Goal: Information Seeking & Learning: Learn about a topic

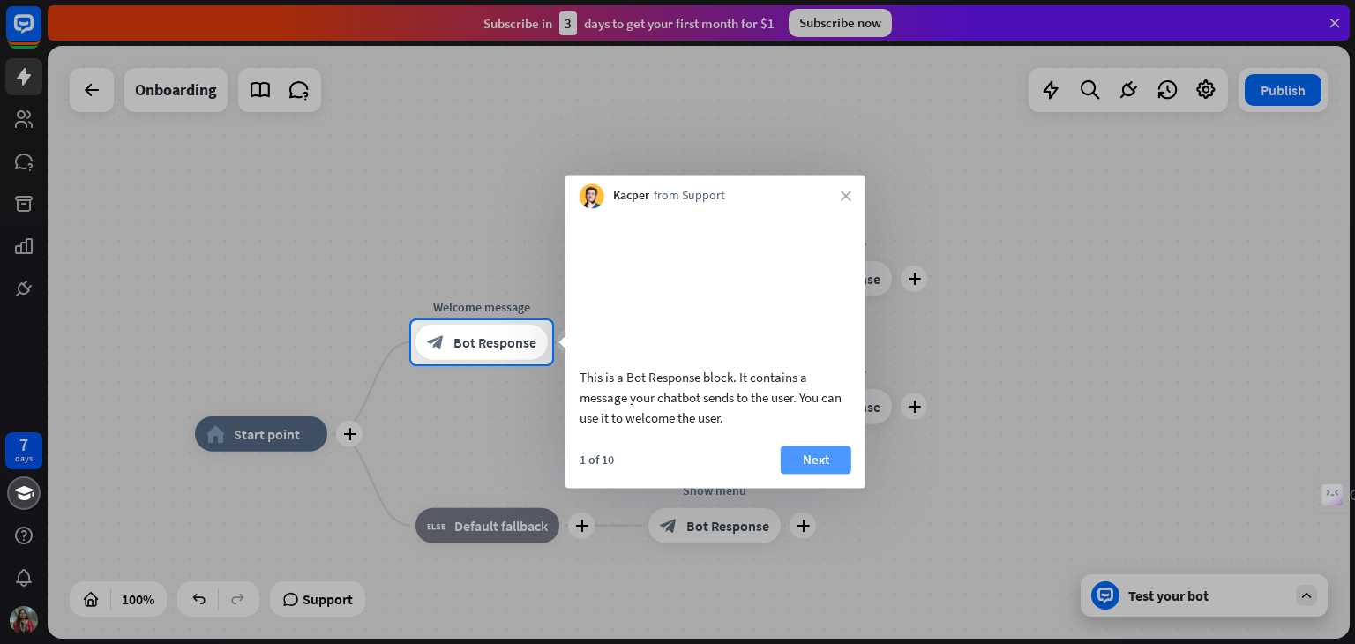
click at [822, 468] on button "Next" at bounding box center [816, 459] width 71 height 28
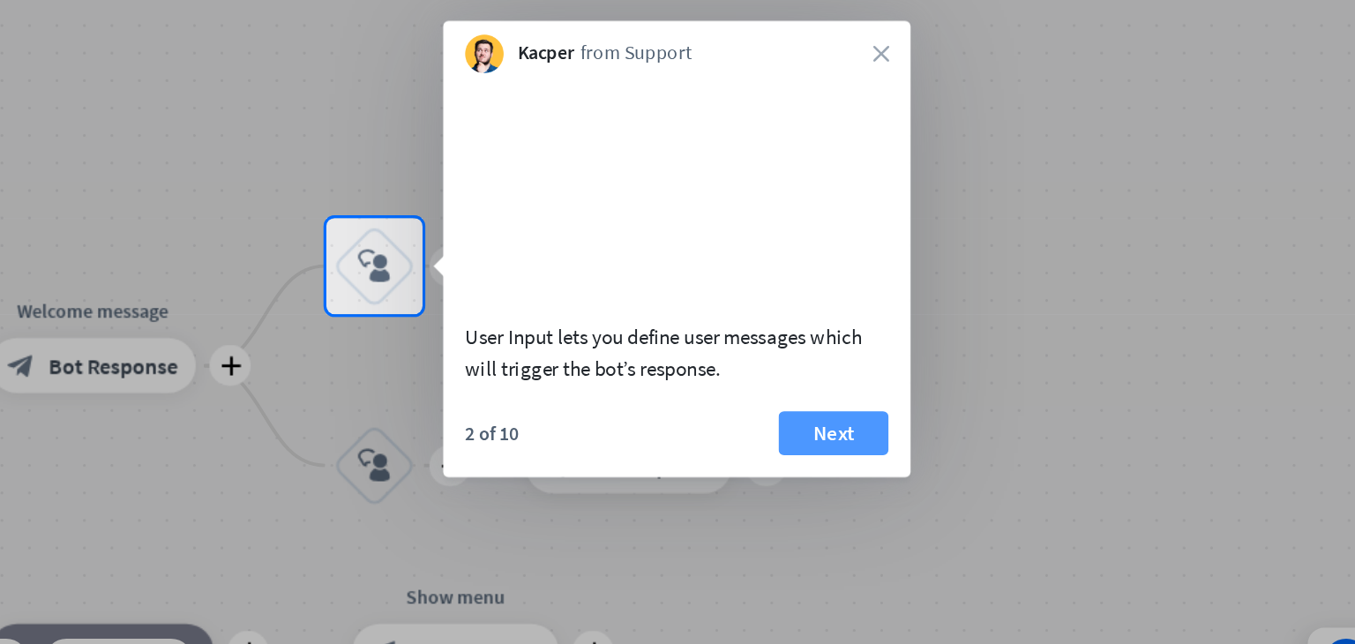
click at [773, 463] on button "Next" at bounding box center [776, 449] width 71 height 28
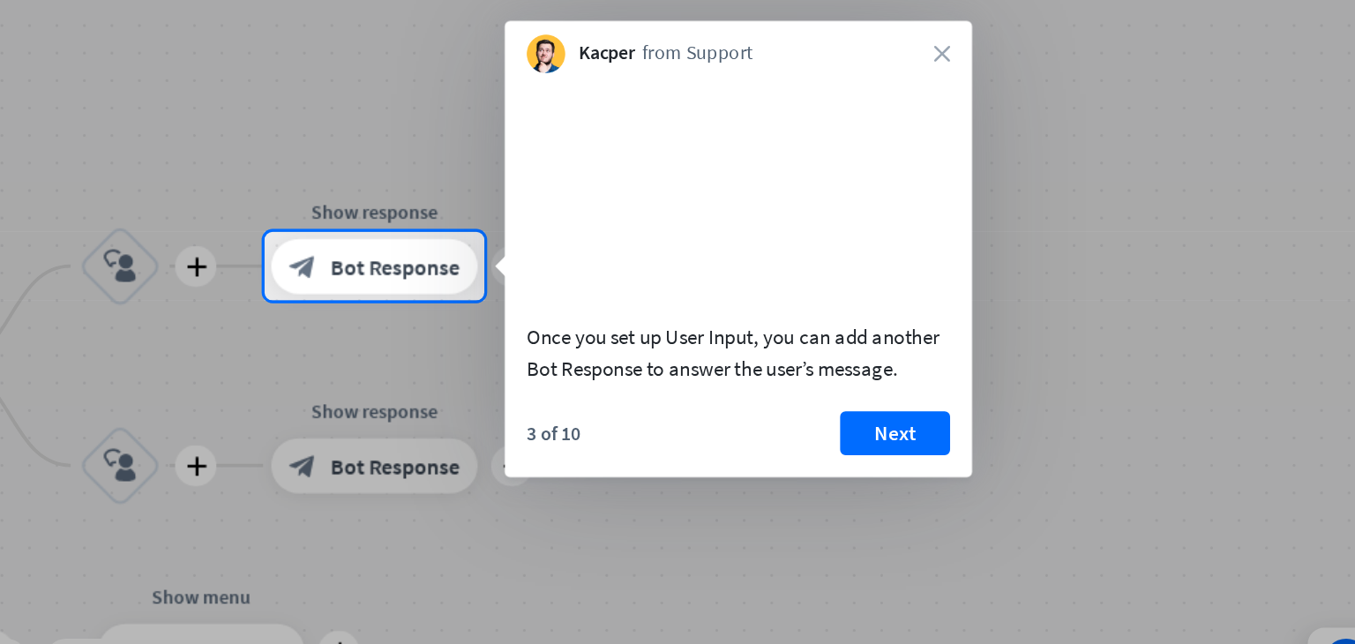
click at [798, 452] on div "Once you set up User Input, you can add another Bot Response to answer the user…" at bounding box center [715, 348] width 300 height 259
click at [802, 463] on button "Next" at bounding box center [816, 449] width 71 height 28
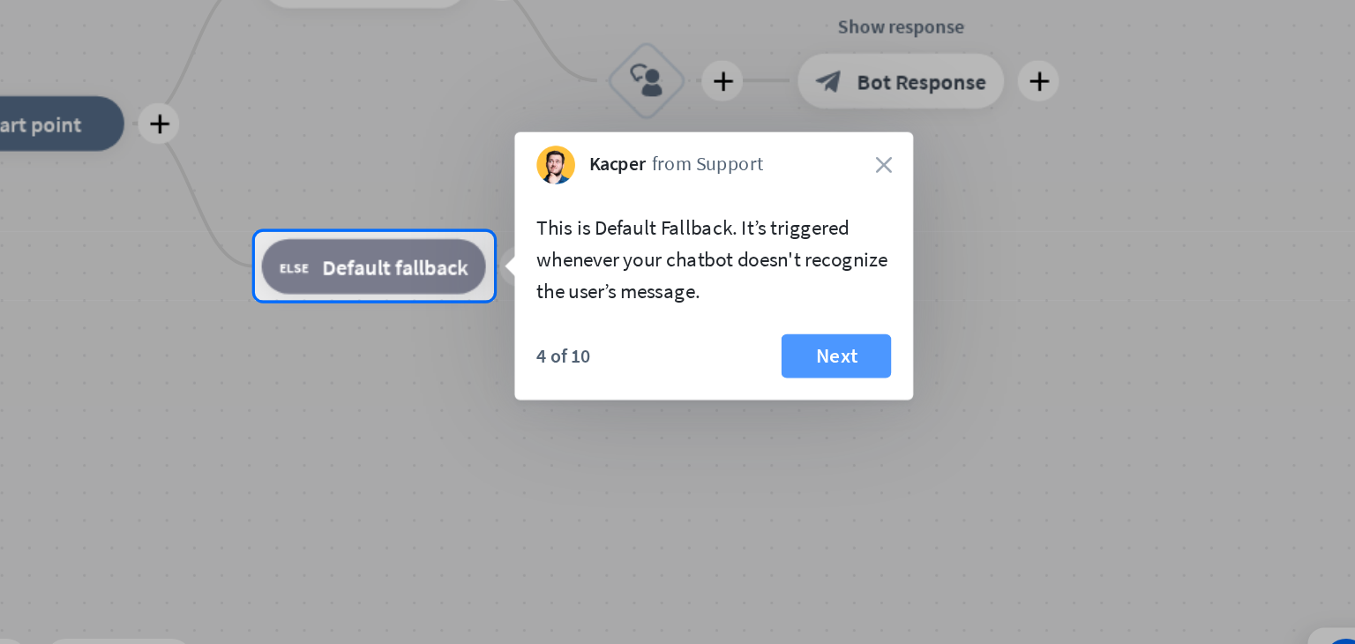
click at [774, 389] on button "Next" at bounding box center [778, 399] width 71 height 28
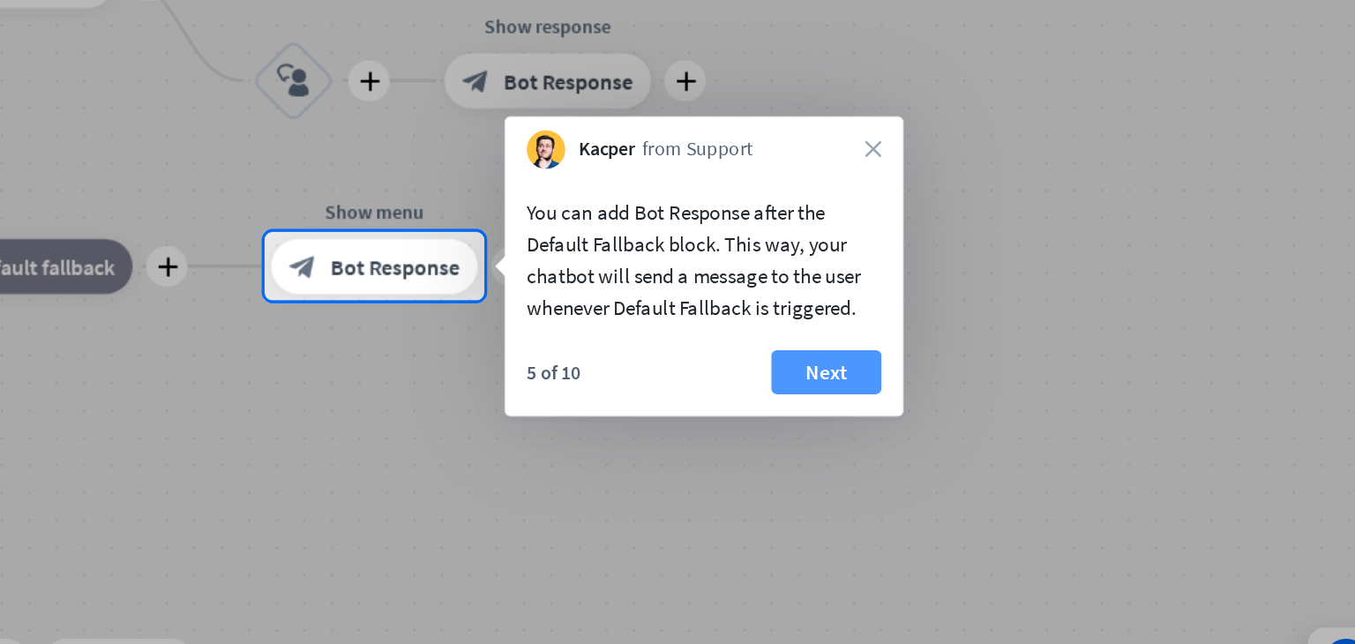
click at [778, 408] on button "Next" at bounding box center [772, 410] width 71 height 28
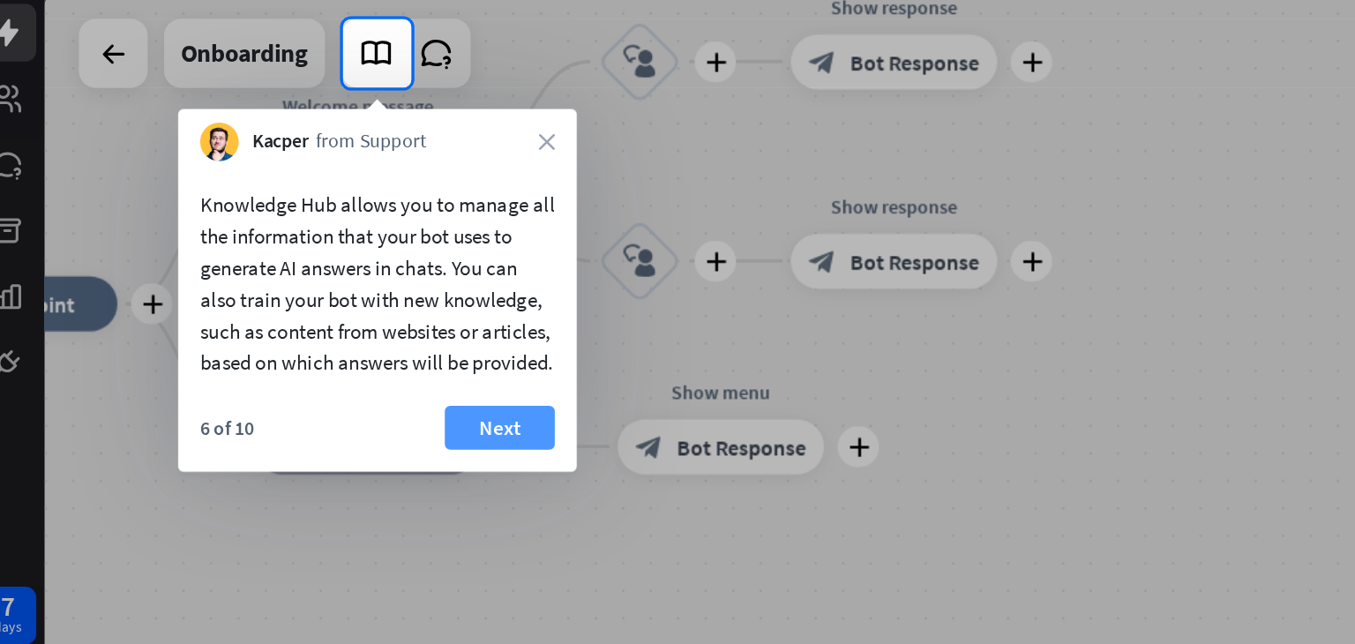
click at [348, 344] on button "Next" at bounding box center [339, 330] width 71 height 28
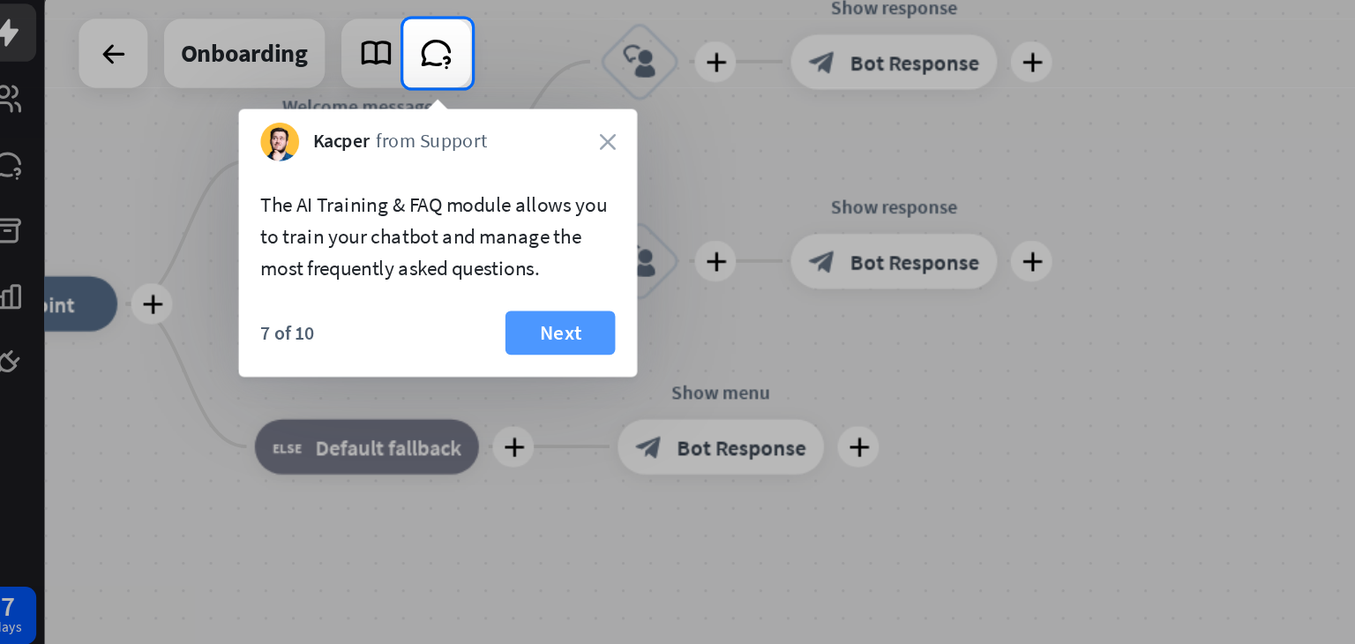
click at [382, 268] on button "Next" at bounding box center [378, 269] width 71 height 28
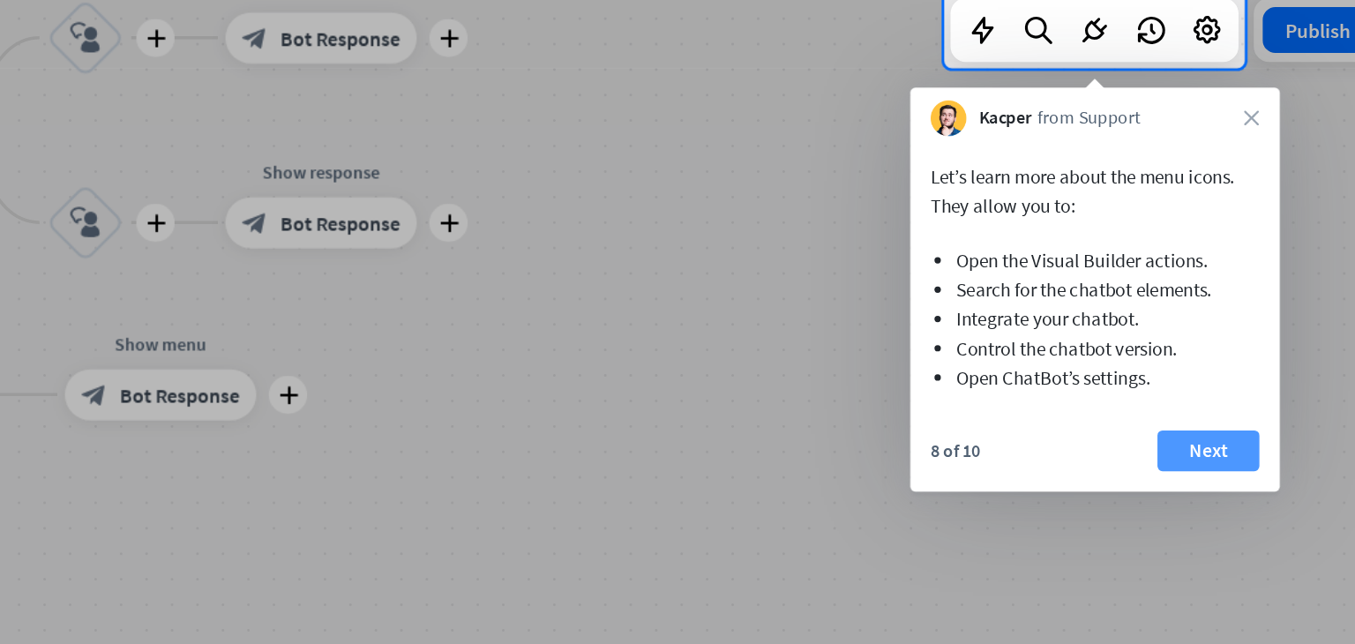
click at [1203, 370] on button "Next" at bounding box center [1206, 381] width 71 height 28
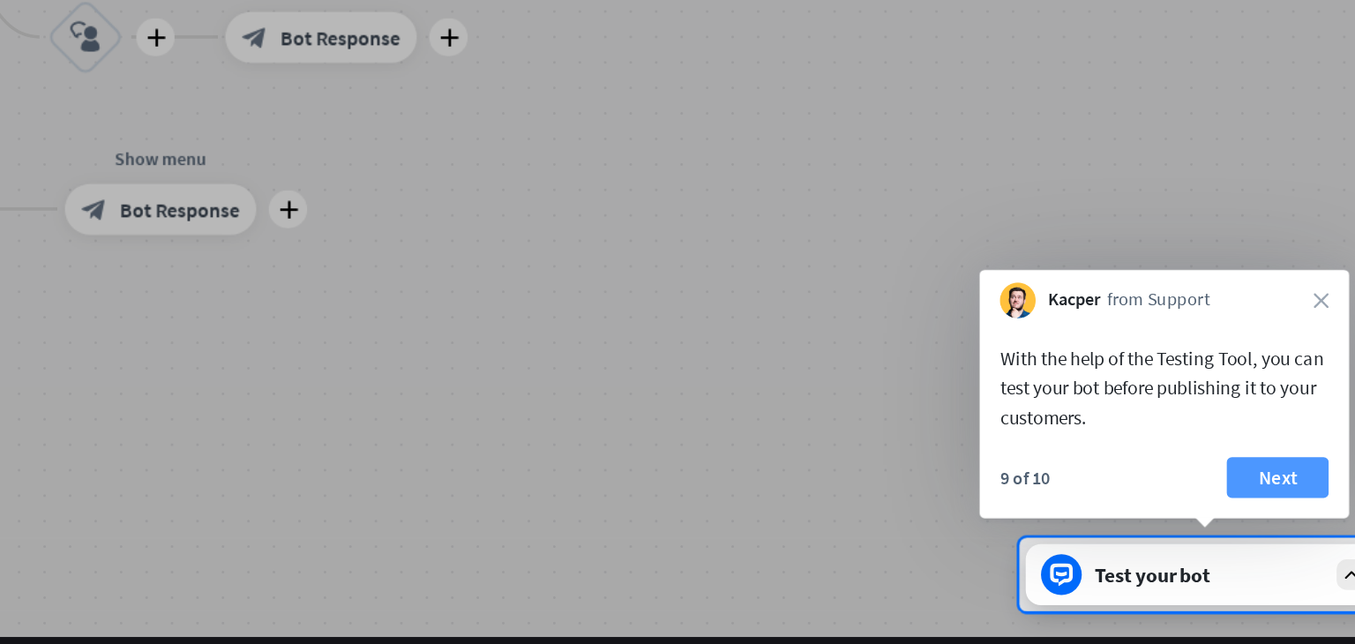
click at [1244, 523] on button "Next" at bounding box center [1255, 528] width 71 height 28
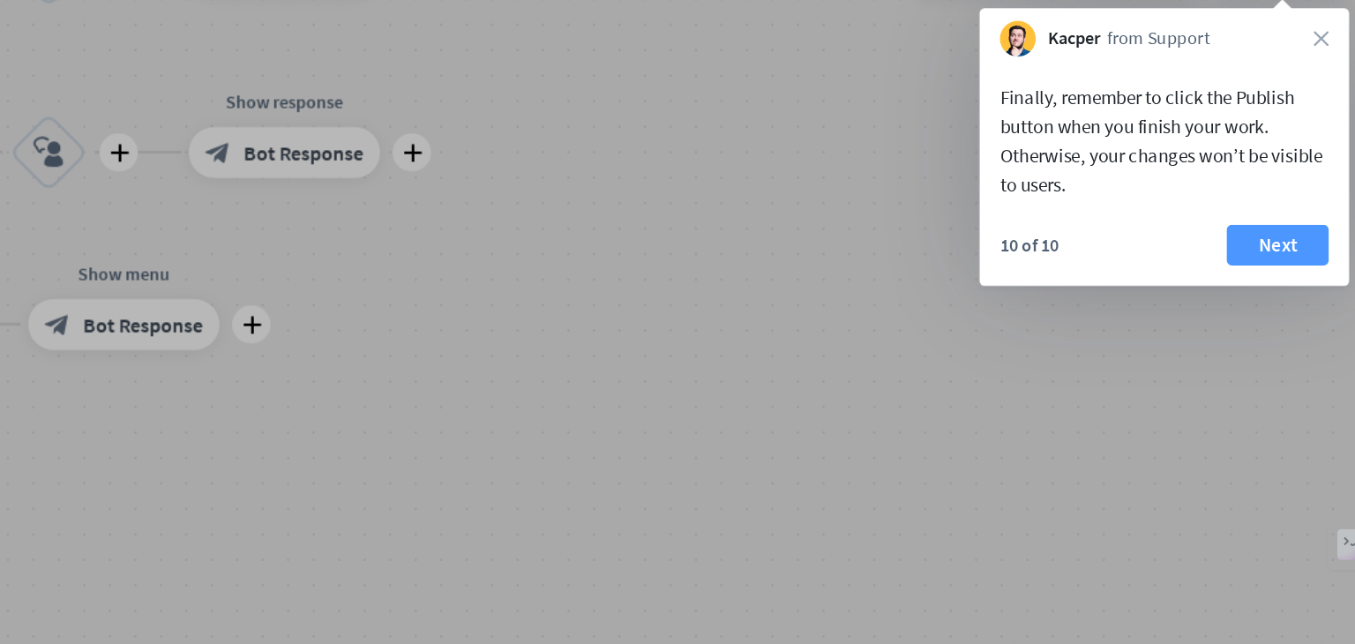
click at [1269, 285] on button "Next" at bounding box center [1280, 287] width 71 height 28
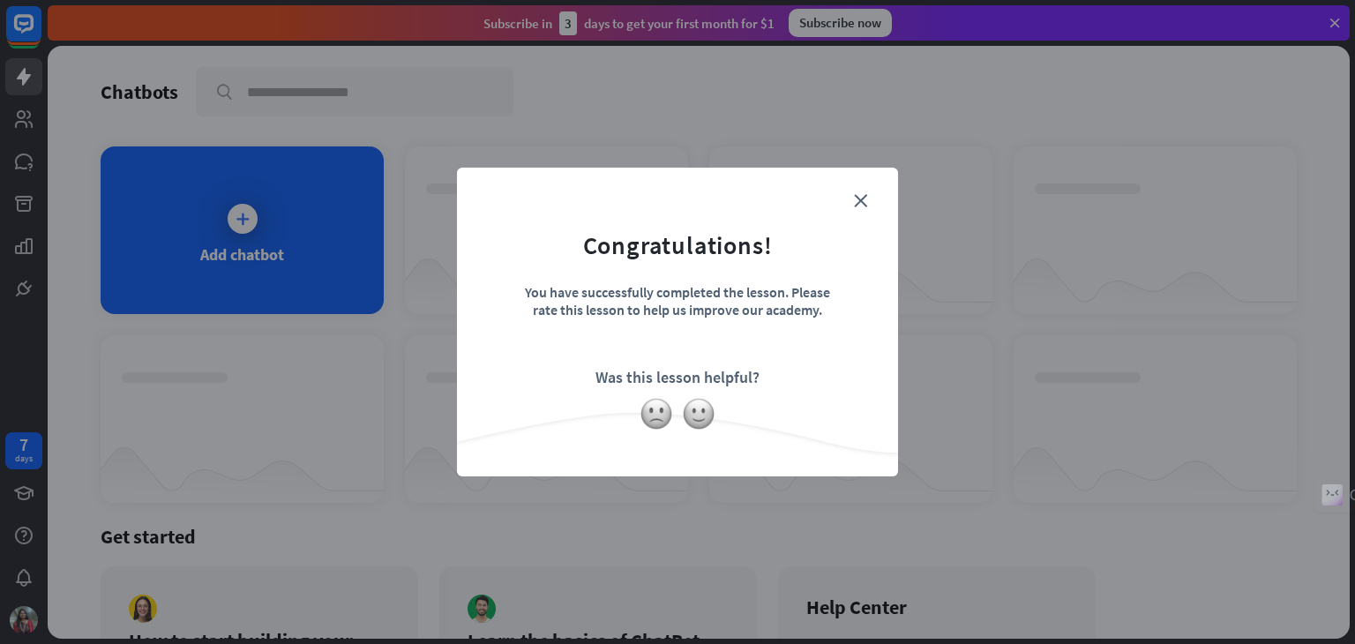
click at [862, 186] on div "close Congratulations! You have successfully completed the lesson. Please rate …" at bounding box center [677, 322] width 441 height 309
click at [704, 377] on div "Was this lesson helpful?" at bounding box center [677, 377] width 164 height 20
click at [763, 375] on form "Congratulations! You have successfully completed the lesson. Please rate this l…" at bounding box center [677, 295] width 397 height 211
click at [857, 191] on form "Congratulations! You have successfully completed the lesson. Please rate this l…" at bounding box center [677, 295] width 397 height 211
click at [853, 195] on form "Congratulations! You have successfully completed the lesson. Please rate this l…" at bounding box center [677, 295] width 397 height 211
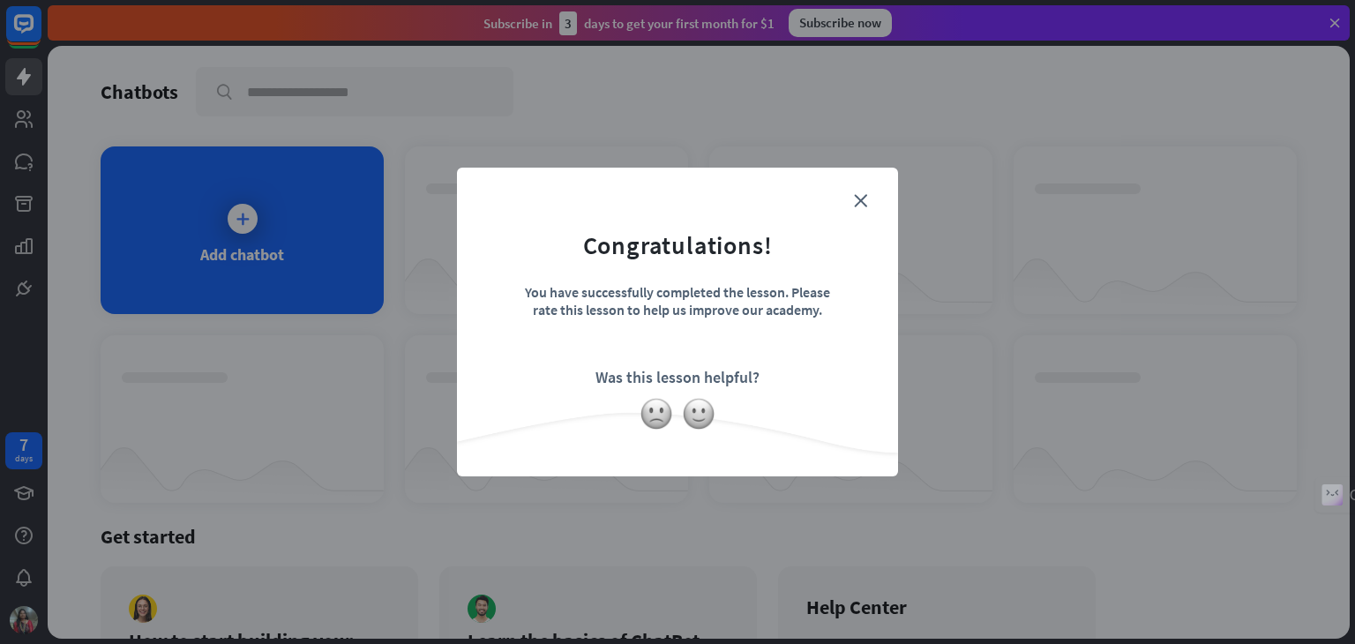
click at [853, 195] on form "Congratulations! You have successfully completed the lesson. Please rate this l…" at bounding box center [677, 295] width 397 height 211
click at [401, 340] on div "close Congratulations! You have successfully completed the lesson. Please rate …" at bounding box center [677, 322] width 1355 height 644
click at [857, 198] on icon "close" at bounding box center [860, 200] width 13 height 13
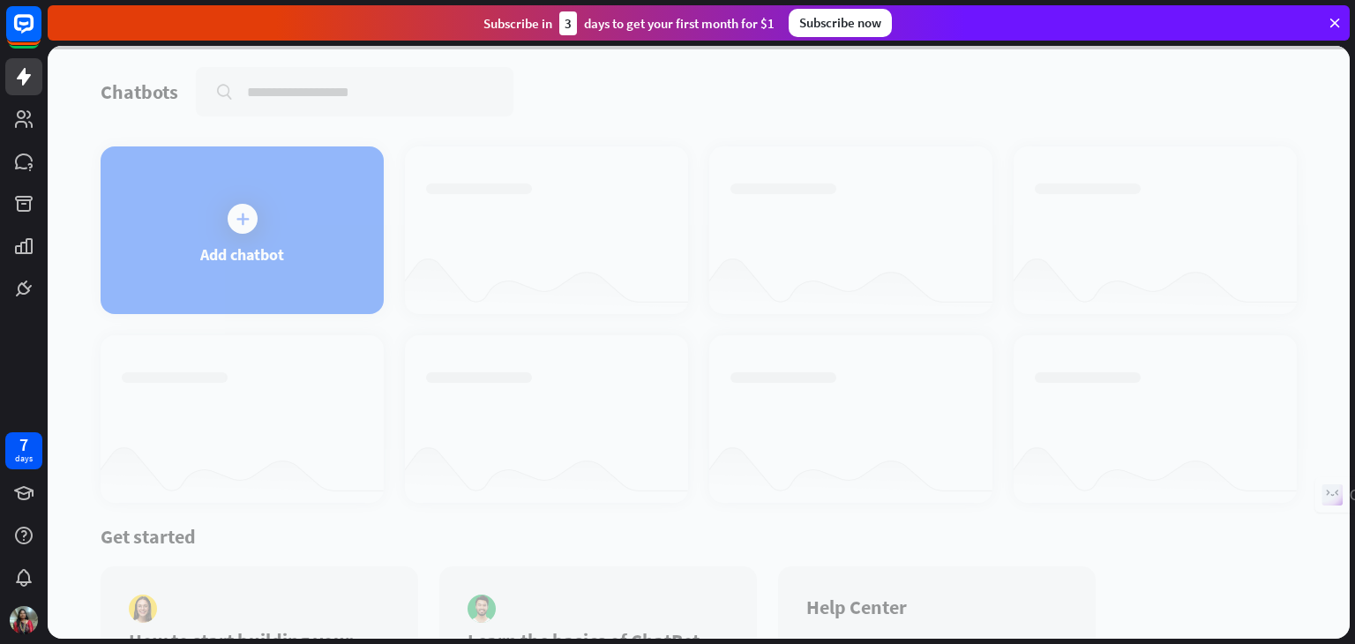
drag, startPoint x: 1341, startPoint y: 301, endPoint x: 1345, endPoint y: 429, distance: 128.0
click at [1345, 429] on div at bounding box center [699, 342] width 1302 height 593
drag, startPoint x: 1345, startPoint y: 429, endPoint x: 1252, endPoint y: 519, distance: 129.1
click at [1252, 519] on div at bounding box center [699, 342] width 1302 height 593
